Goal: Task Accomplishment & Management: Manage account settings

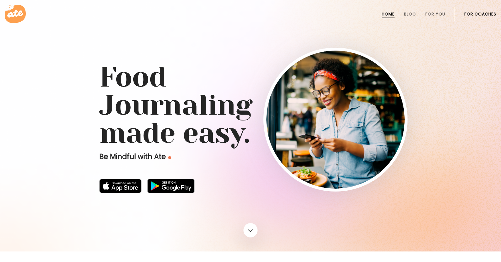
click at [497, 12] on div "Home Blog For You For Coaches" at bounding box center [250, 14] width 501 height 28
click at [488, 12] on link "For Coaches" at bounding box center [480, 14] width 32 height 5
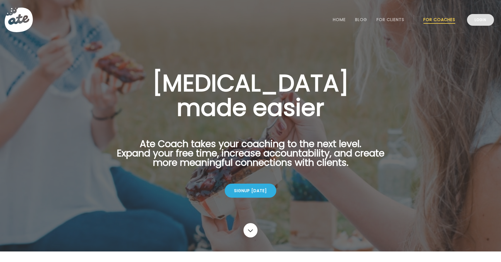
click at [482, 23] on link "Login" at bounding box center [480, 20] width 27 height 12
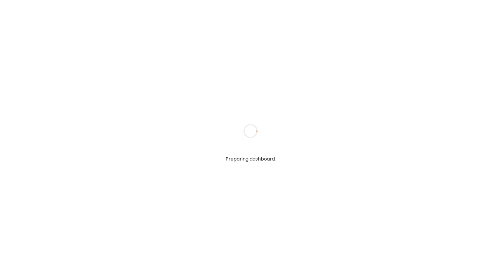
type input "**********"
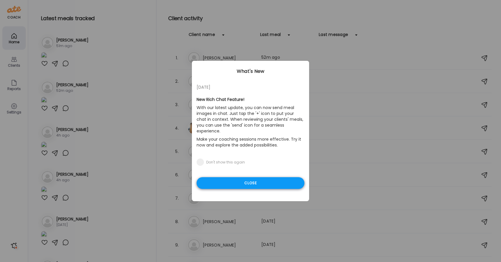
type input "**********"
click at [255, 177] on div "Close" at bounding box center [251, 183] width 108 height 12
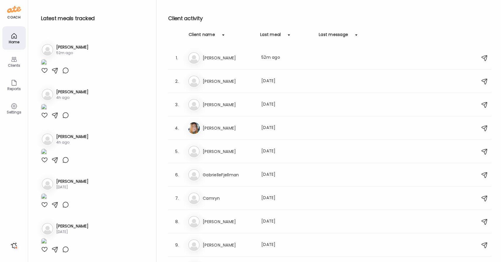
scroll to position [40, 0]
click at [60, 49] on h3 "[PERSON_NAME]" at bounding box center [72, 45] width 32 height 6
click at [68, 49] on h3 "[PERSON_NAME]" at bounding box center [72, 45] width 32 height 6
click at [215, 59] on h3 "[PERSON_NAME]" at bounding box center [229, 57] width 52 height 7
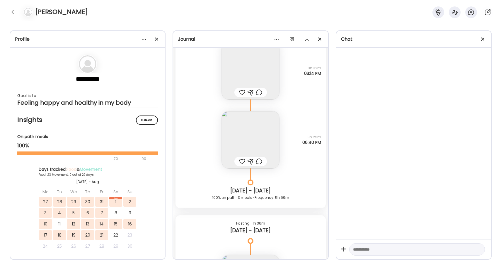
scroll to position [9278, 0]
click at [260, 72] on img at bounding box center [250, 69] width 57 height 57
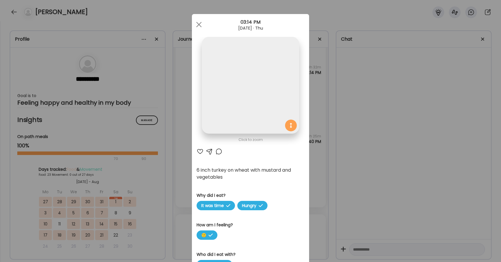
click at [260, 72] on div "Ate Coach Dashboard Wahoo! It’s official Take a moment to set up your Coach Pro…" at bounding box center [250, 131] width 501 height 262
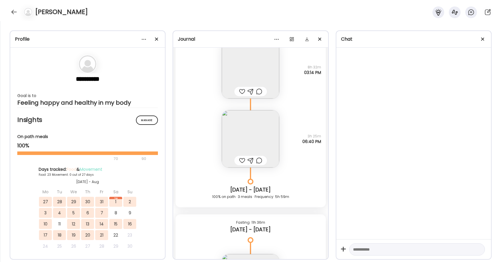
click at [260, 72] on img at bounding box center [250, 69] width 57 height 57
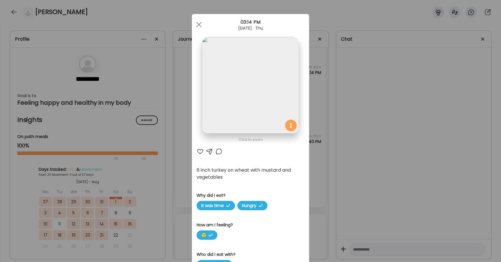
click at [203, 23] on div at bounding box center [199, 25] width 12 height 12
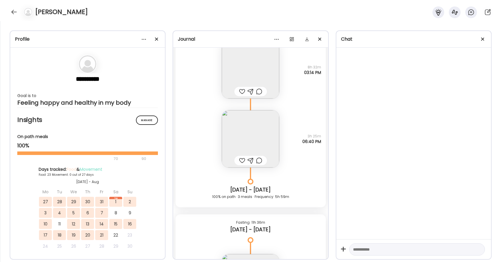
click at [252, 129] on img at bounding box center [250, 138] width 57 height 57
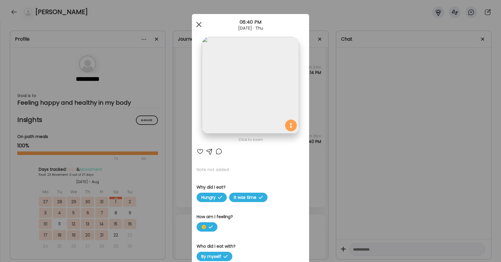
click at [199, 28] on div at bounding box center [199, 25] width 12 height 12
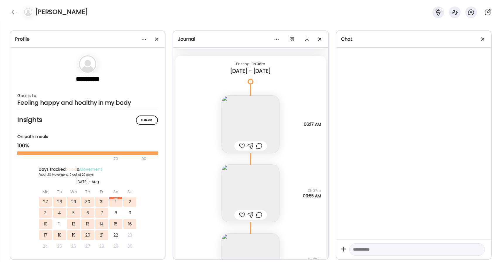
scroll to position [9454, 0]
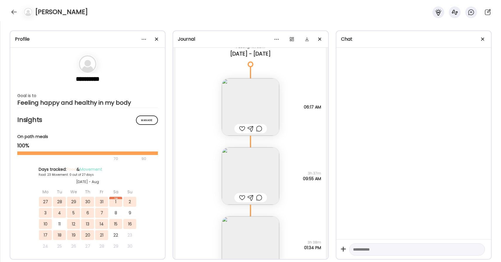
click at [256, 166] on img at bounding box center [250, 176] width 57 height 57
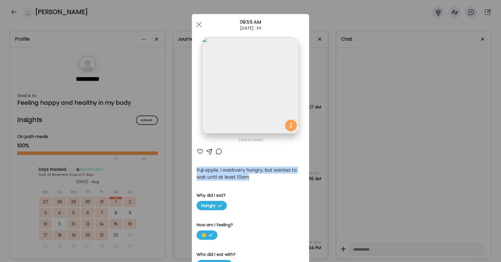
drag, startPoint x: 260, startPoint y: 180, endPoint x: 264, endPoint y: 152, distance: 28.7
click at [264, 152] on div "Click to zoom AteMate AI Fuji apple. I wasbvery hungry, but wantes to wait unti…" at bounding box center [250, 207] width 117 height 386
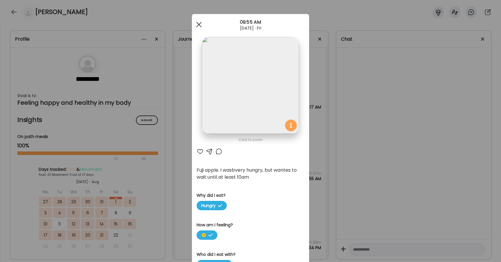
click at [199, 30] on div at bounding box center [199, 25] width 12 height 12
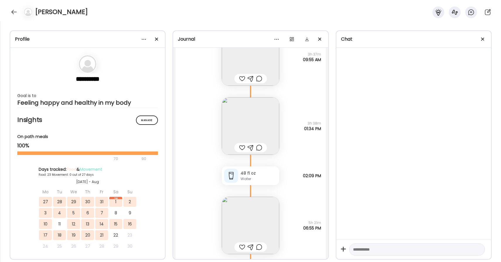
scroll to position [9576, 0]
click at [254, 135] on img at bounding box center [250, 123] width 57 height 57
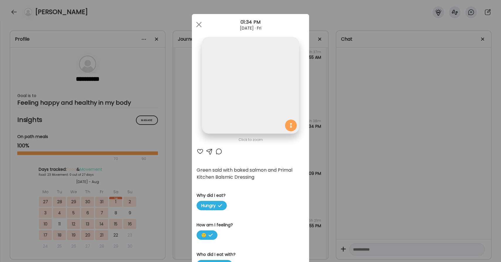
click at [254, 134] on img at bounding box center [250, 85] width 97 height 97
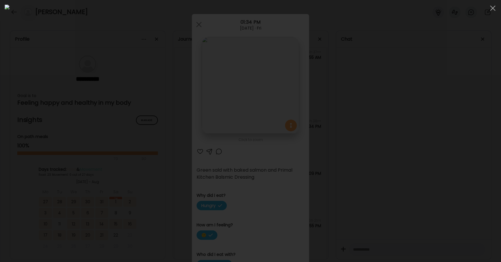
click at [302, 153] on img at bounding box center [250, 131] width 491 height 253
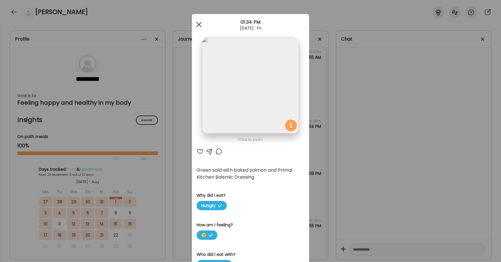
click at [201, 22] on span at bounding box center [198, 24] width 5 height 5
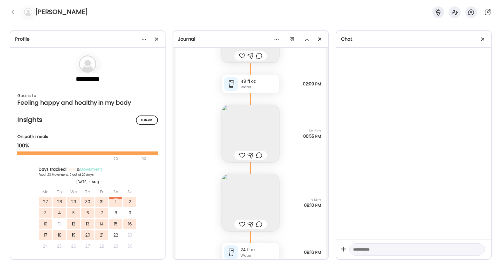
scroll to position [9667, 0]
click at [253, 201] on img at bounding box center [250, 201] width 57 height 57
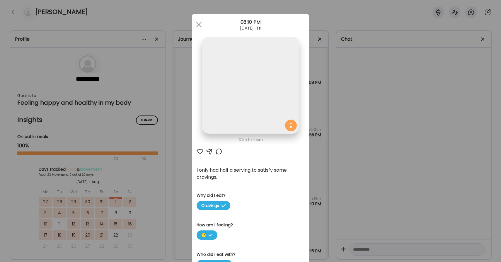
click at [253, 201] on div "Click to zoom AteMate AI I only had half a serving to satisfy some cravings. Wh…" at bounding box center [250, 207] width 117 height 386
click at [198, 24] on span at bounding box center [198, 24] width 5 height 5
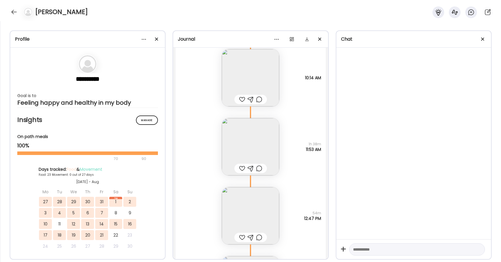
scroll to position [9972, 0]
click at [257, 140] on img at bounding box center [250, 146] width 57 height 57
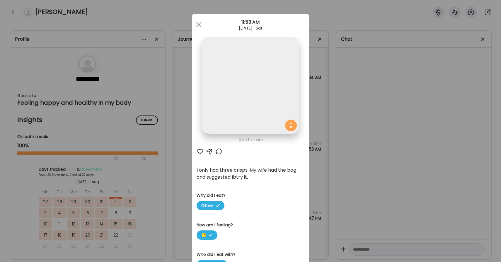
click at [257, 140] on section at bounding box center [250, 92] width 117 height 110
click at [198, 25] on span at bounding box center [198, 24] width 5 height 5
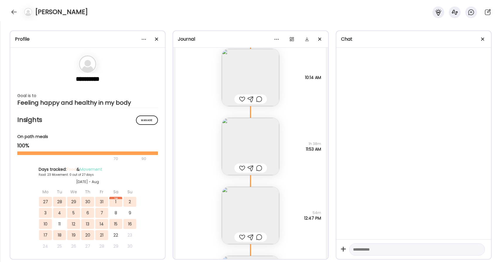
click at [274, 205] on img at bounding box center [250, 215] width 57 height 57
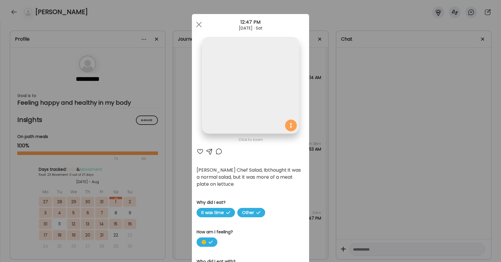
click at [274, 205] on div "Click to zoom AteMate [PERSON_NAME] Chef Salad, Ibthought it was a normal salad…" at bounding box center [250, 210] width 117 height 393
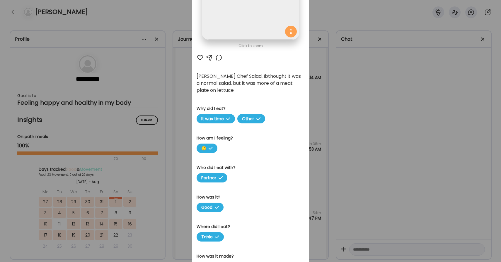
scroll to position [95, 0]
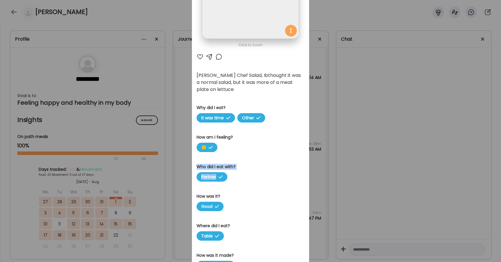
drag, startPoint x: 258, startPoint y: 159, endPoint x: 253, endPoint y: 180, distance: 21.1
click at [253, 180] on section "[PERSON_NAME] Chef Salad, Ibthought it was a normal salad, but it was more of a…" at bounding box center [251, 186] width 108 height 228
drag, startPoint x: 276, startPoint y: 151, endPoint x: 294, endPoint y: 112, distance: 43.4
click at [279, 161] on section "[PERSON_NAME] Chef Salad, Ibthought it was a normal salad, but it was more of a…" at bounding box center [251, 186] width 108 height 228
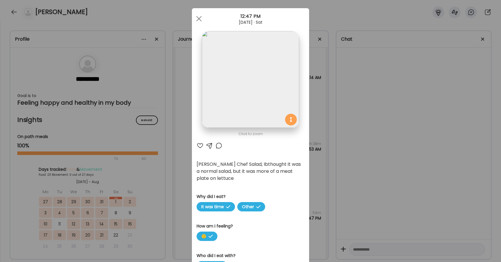
scroll to position [0, 0]
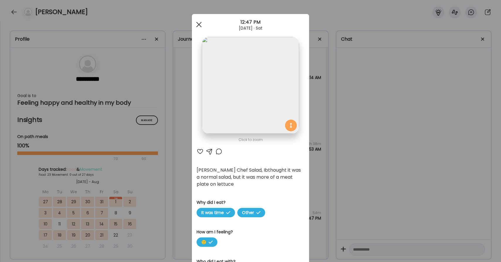
click at [199, 23] on div at bounding box center [199, 25] width 12 height 12
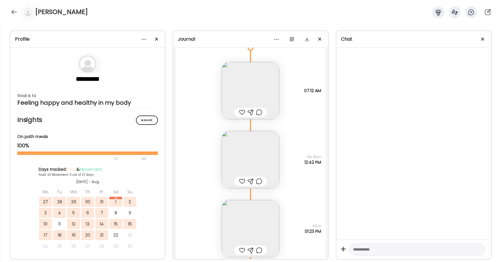
scroll to position [12685, 0]
